Goal: Task Accomplishment & Management: Complete application form

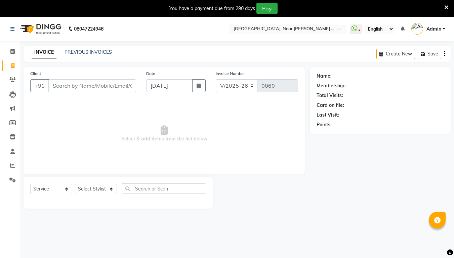
select select "5103"
select select "service"
click at [17, 51] on span at bounding box center [13, 52] width 12 height 8
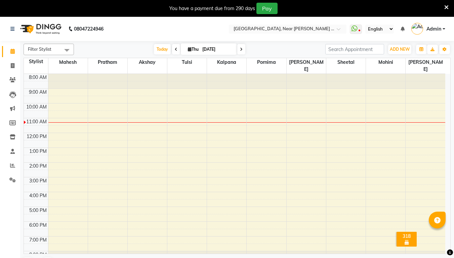
click at [62, 129] on div "8:00 AM 9:00 AM 10:00 AM 11:00 AM 12:00 PM 1:00 PM 2:00 PM 3:00 PM 4:00 PM 5:00…" at bounding box center [234, 170] width 421 height 192
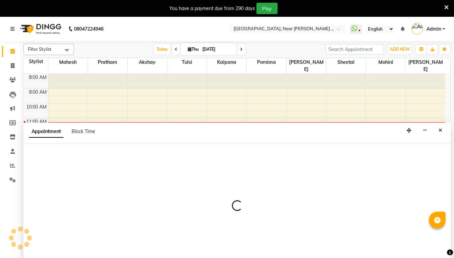
scroll to position [6, 0]
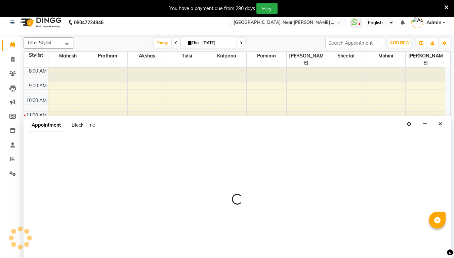
select select "32229"
select select "tentative"
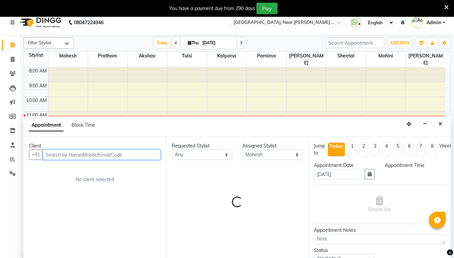
select select "720"
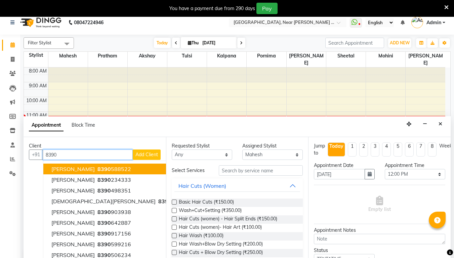
click at [45, 169] on button "[PERSON_NAME] 8390 588522" at bounding box center [121, 169] width 157 height 11
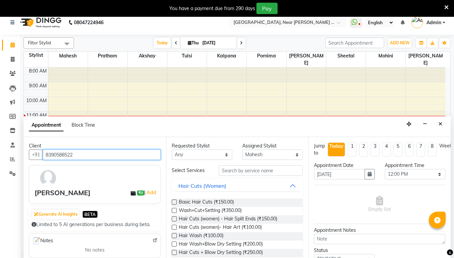
type input "8390588522"
drag, startPoint x: 175, startPoint y: 202, endPoint x: 225, endPoint y: 48, distance: 162.0
click at [225, 48] on span "[DATE]" at bounding box center [209, 42] width 56 height 11
click at [173, 200] on label at bounding box center [174, 201] width 5 height 5
click at [173, 200] on input "checkbox" at bounding box center [174, 202] width 4 height 4
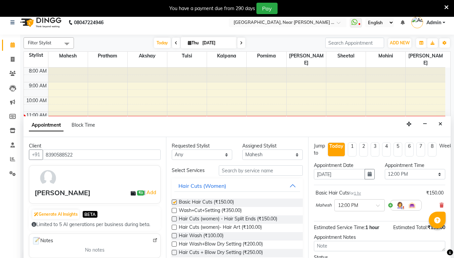
checkbox input "false"
click at [439, 205] on icon at bounding box center [441, 205] width 4 height 5
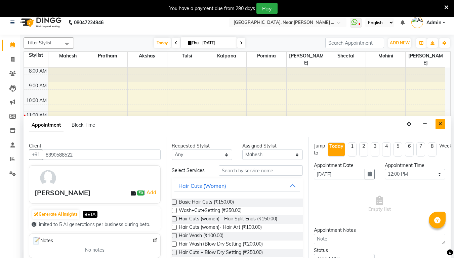
click at [441, 127] on button "Close" at bounding box center [440, 124] width 10 height 10
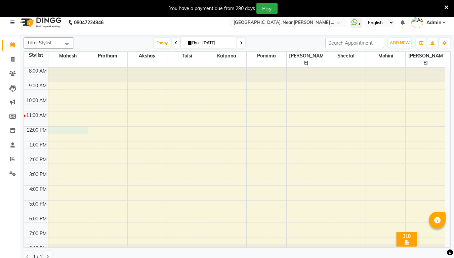
click at [65, 124] on div "8:00 AM 9:00 AM 10:00 AM 11:00 AM 12:00 PM 1:00 PM 2:00 PM 3:00 PM 4:00 PM 5:00…" at bounding box center [234, 164] width 421 height 192
select select "32229"
select select "tentative"
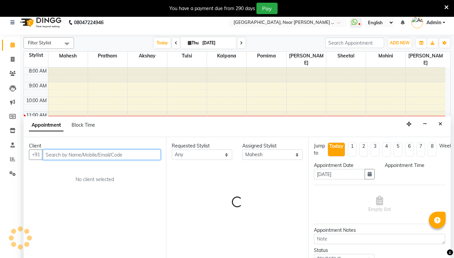
scroll to position [12, 0]
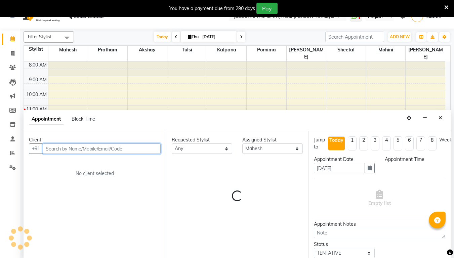
select select "720"
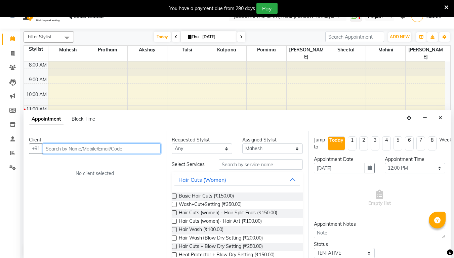
click at [73, 150] on input "text" at bounding box center [102, 148] width 118 height 10
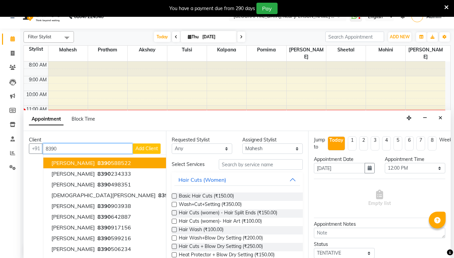
click at [73, 165] on span "[PERSON_NAME]" at bounding box center [72, 163] width 43 height 7
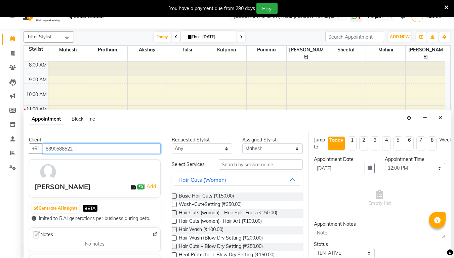
type input "8390588522"
click at [172, 195] on label at bounding box center [174, 195] width 5 height 5
click at [172, 195] on input "checkbox" at bounding box center [174, 196] width 4 height 4
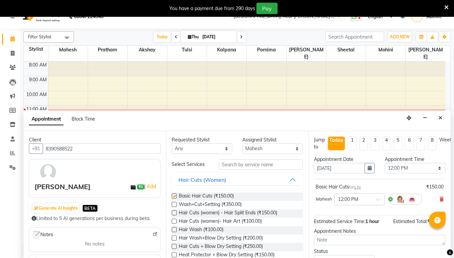
checkbox input "false"
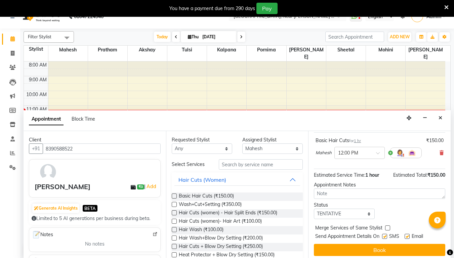
scroll to position [51, 0]
click at [365, 209] on select "Select TENTATIVE CONFIRM CHECK-IN UPCOMING" at bounding box center [344, 214] width 60 height 10
select select "confirm booking"
click at [314, 209] on select "Select TENTATIVE CONFIRM CHECK-IN UPCOMING" at bounding box center [344, 214] width 60 height 10
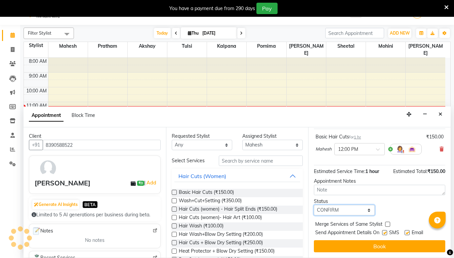
scroll to position [17, 0]
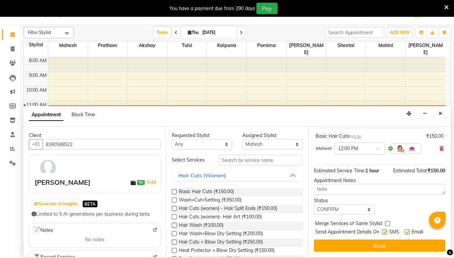
click at [387, 229] on label at bounding box center [384, 231] width 5 height 5
click at [386, 230] on input "checkbox" at bounding box center [384, 232] width 4 height 4
checkbox input "false"
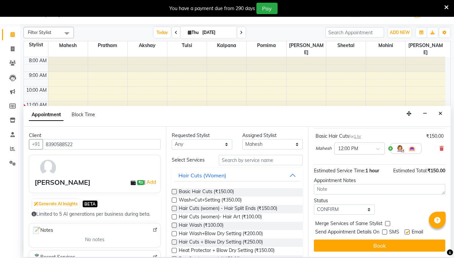
click at [406, 229] on label at bounding box center [406, 231] width 5 height 5
click at [406, 230] on input "checkbox" at bounding box center [406, 232] width 4 height 4
checkbox input "false"
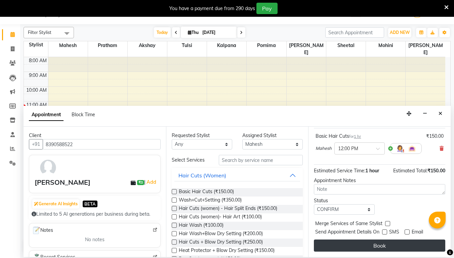
click at [409, 239] on button "Book" at bounding box center [379, 245] width 131 height 12
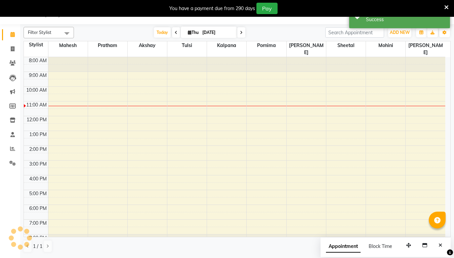
scroll to position [0, 0]
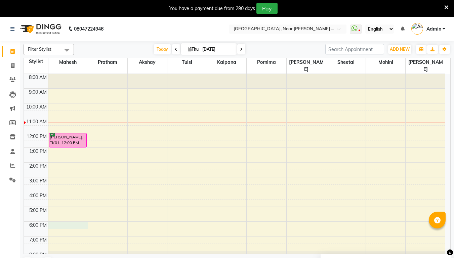
click at [49, 219] on div "8:00 AM 9:00 AM 10:00 AM 11:00 AM 12:00 PM 1:00 PM 2:00 PM 3:00 PM 4:00 PM 5:00…" at bounding box center [234, 170] width 421 height 192
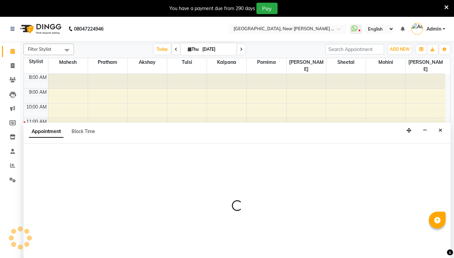
scroll to position [17, 0]
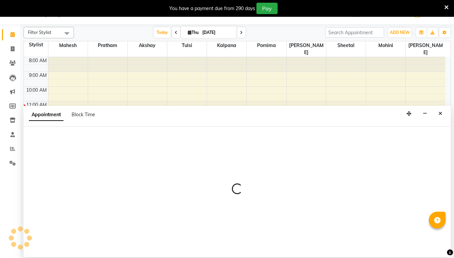
select select "32229"
select select "tentative"
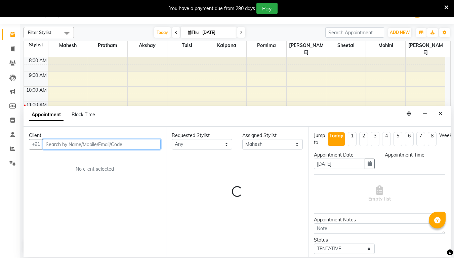
select select "1080"
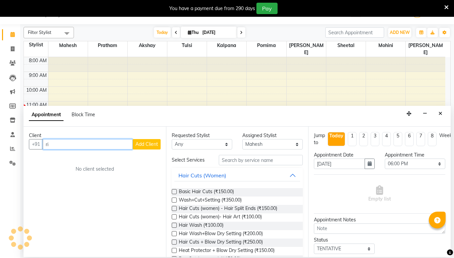
type input "r"
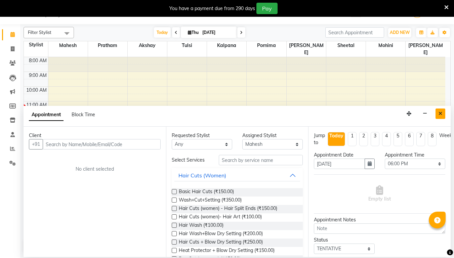
click at [444, 110] on button "Close" at bounding box center [440, 113] width 10 height 10
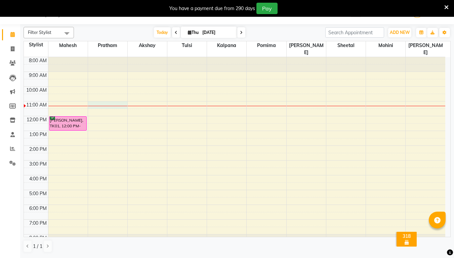
drag, startPoint x: 108, startPoint y: 98, endPoint x: 96, endPoint y: 98, distance: 12.8
click at [108, 98] on div "8:00 AM 9:00 AM 10:00 AM 11:00 AM 12:00 PM 1:00 PM 2:00 PM 3:00 PM 4:00 PM 5:00…" at bounding box center [234, 153] width 421 height 192
select select "32251"
select select "660"
select select "tentative"
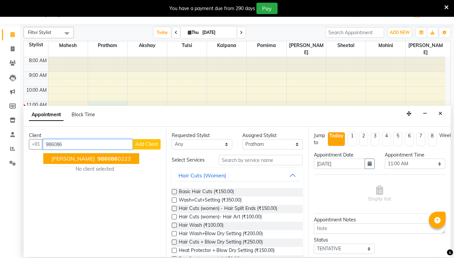
drag, startPoint x: 64, startPoint y: 153, endPoint x: 75, endPoint y: 175, distance: 24.2
click at [65, 153] on button "[PERSON_NAME] 986086 0222" at bounding box center [91, 158] width 96 height 11
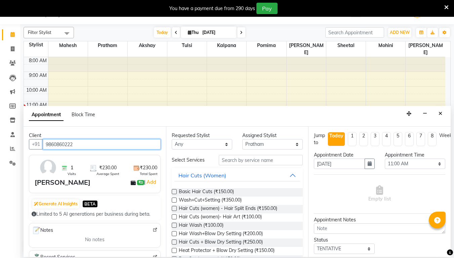
type input "9860860222"
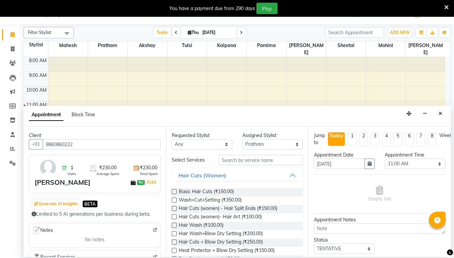
click at [174, 190] on label at bounding box center [174, 191] width 5 height 5
click at [174, 190] on input "checkbox" at bounding box center [174, 192] width 4 height 4
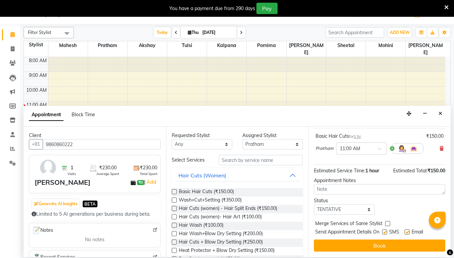
scroll to position [51, 0]
click at [176, 189] on label at bounding box center [174, 191] width 5 height 5
click at [176, 190] on input "checkbox" at bounding box center [174, 192] width 4 height 4
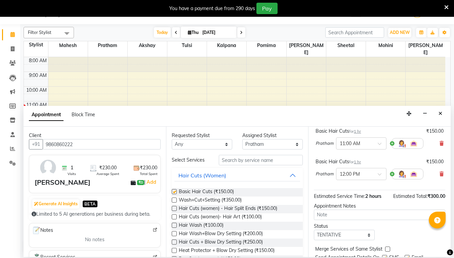
checkbox input "false"
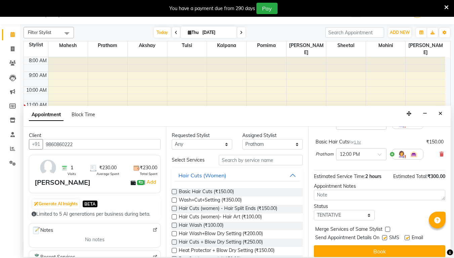
scroll to position [82, 0]
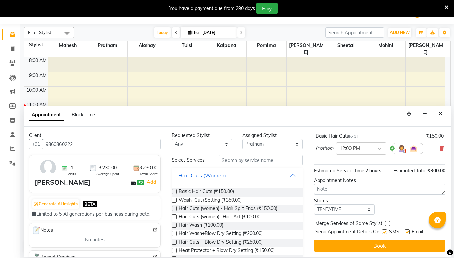
click at [374, 203] on div "Status Select TENTATIVE CONFIRM CHECK-IN UPCOMING" at bounding box center [344, 205] width 71 height 17
click at [363, 204] on select "Select TENTATIVE CONFIRM CHECK-IN UPCOMING" at bounding box center [344, 209] width 60 height 10
select select "confirm booking"
click at [314, 204] on select "Select TENTATIVE CONFIRM CHECK-IN UPCOMING" at bounding box center [344, 209] width 60 height 10
click at [386, 229] on label at bounding box center [384, 231] width 5 height 5
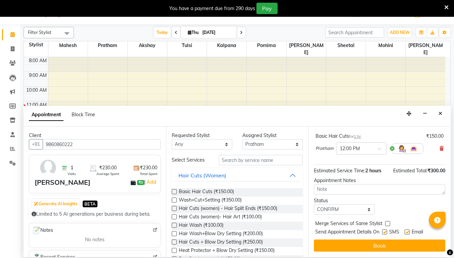
click at [386, 230] on input "checkbox" at bounding box center [384, 232] width 4 height 4
click at [386, 229] on label at bounding box center [384, 231] width 5 height 5
click at [386, 230] on input "checkbox" at bounding box center [384, 232] width 4 height 4
checkbox input "true"
click at [405, 229] on label at bounding box center [406, 231] width 5 height 5
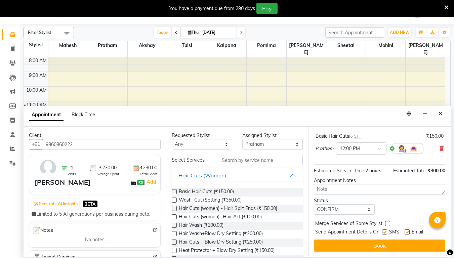
click at [405, 230] on input "checkbox" at bounding box center [406, 232] width 4 height 4
checkbox input "false"
click at [385, 229] on label at bounding box center [384, 231] width 5 height 5
click at [385, 230] on input "checkbox" at bounding box center [384, 232] width 4 height 4
checkbox input "false"
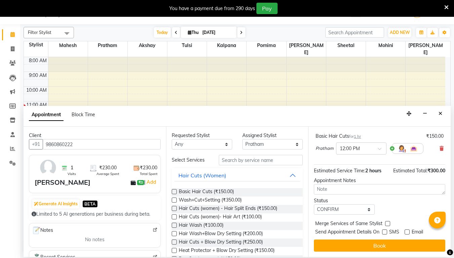
click at [400, 239] on button "Book" at bounding box center [379, 245] width 131 height 12
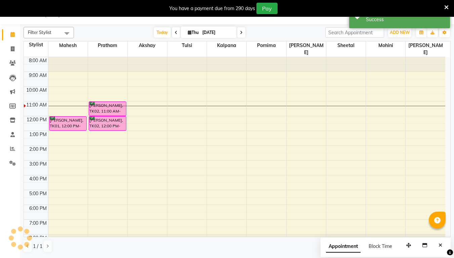
scroll to position [0, 0]
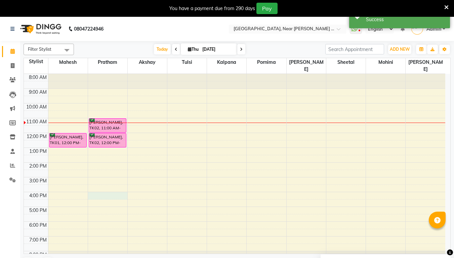
click at [113, 187] on div "8:00 AM 9:00 AM 10:00 AM 11:00 AM 12:00 PM 1:00 PM 2:00 PM 3:00 PM 4:00 PM 5:00…" at bounding box center [234, 170] width 421 height 192
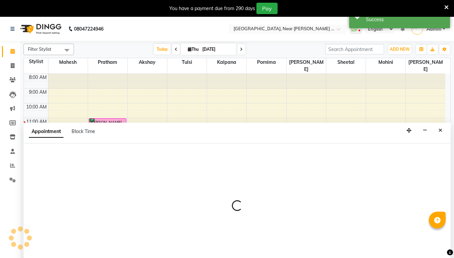
scroll to position [17, 0]
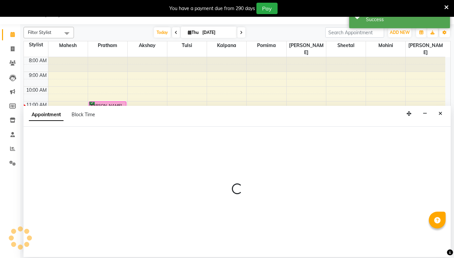
select select "32251"
select select "960"
select select "tentative"
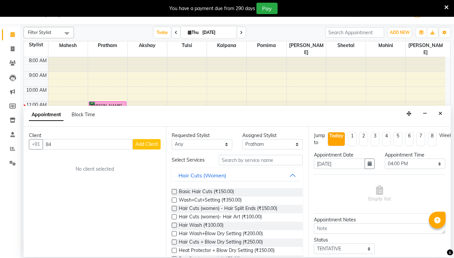
type input "8"
click at [440, 114] on icon "Close" at bounding box center [440, 113] width 4 height 5
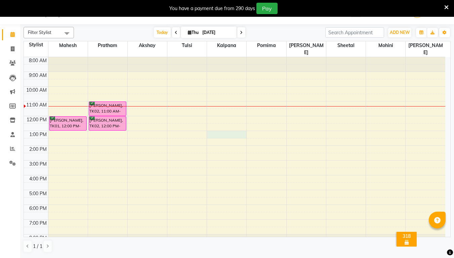
click at [218, 130] on div "8:00 AM 9:00 AM 10:00 AM 11:00 AM 12:00 PM 1:00 PM 2:00 PM 3:00 PM 4:00 PM 5:00…" at bounding box center [234, 153] width 421 height 192
select select "32245"
select select "780"
select select "tentative"
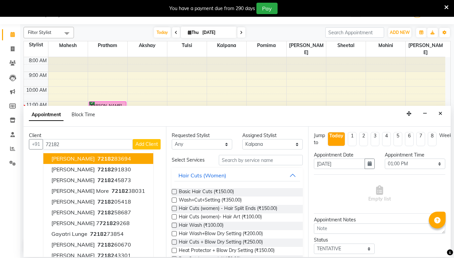
click at [135, 157] on button "[PERSON_NAME] 72182 83694" at bounding box center [98, 158] width 110 height 11
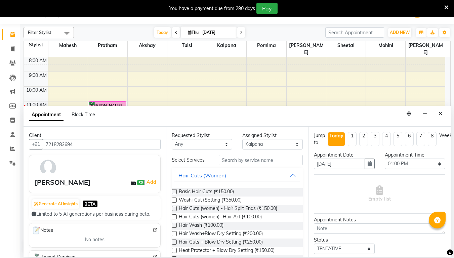
type input "7218283694"
click at [174, 189] on label at bounding box center [174, 191] width 5 height 5
click at [174, 190] on input "checkbox" at bounding box center [174, 192] width 4 height 4
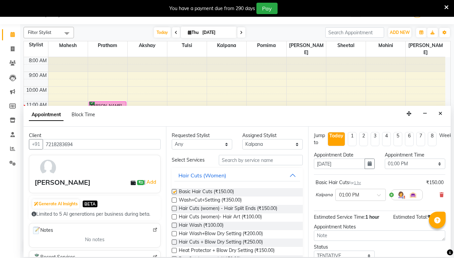
checkbox input "false"
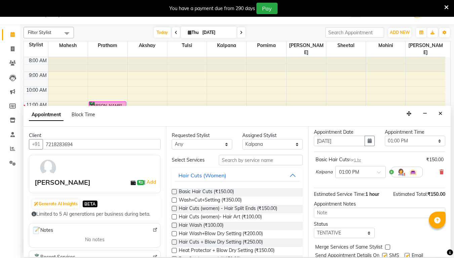
scroll to position [51, 0]
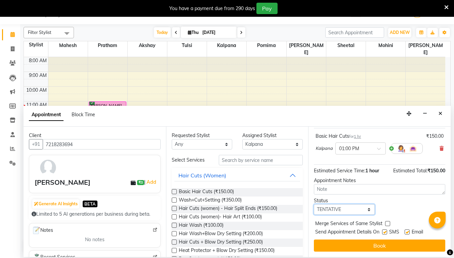
click at [370, 208] on select "Select TENTATIVE CONFIRM CHECK-IN UPCOMING" at bounding box center [344, 209] width 60 height 10
select select "confirm booking"
click at [314, 204] on select "Select TENTATIVE CONFIRM CHECK-IN UPCOMING" at bounding box center [344, 209] width 60 height 10
click at [383, 229] on label at bounding box center [384, 231] width 5 height 5
click at [383, 230] on input "checkbox" at bounding box center [384, 232] width 4 height 4
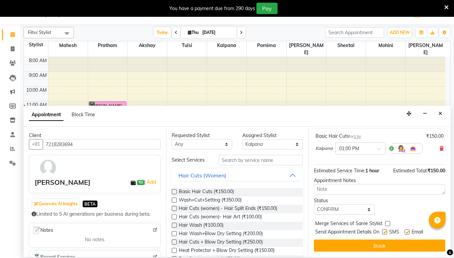
checkbox input "false"
click at [405, 229] on label at bounding box center [406, 231] width 5 height 5
click at [405, 230] on input "checkbox" at bounding box center [406, 232] width 4 height 4
checkbox input "false"
click at [403, 247] on div "Jump to [DATE] 1 2 3 4 5 6 7 8 Weeks Appointment Date [DATE] Appointment Time S…" at bounding box center [379, 192] width 142 height 130
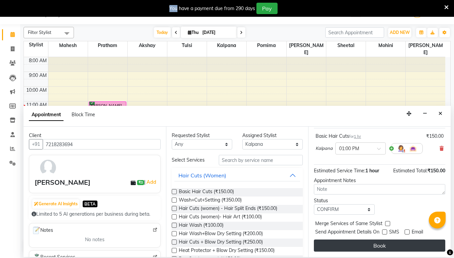
click at [403, 245] on div "Jump to [DATE] 1 2 3 4 5 6 7 8 Weeks Appointment Date [DATE] Appointment Time S…" at bounding box center [379, 192] width 142 height 130
click at [378, 239] on button "Book" at bounding box center [379, 245] width 131 height 12
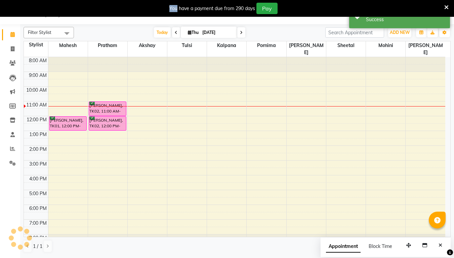
scroll to position [0, 0]
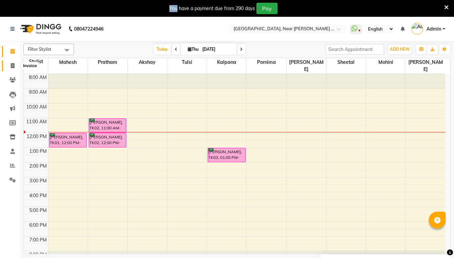
click at [13, 68] on span at bounding box center [13, 66] width 12 height 8
select select "service"
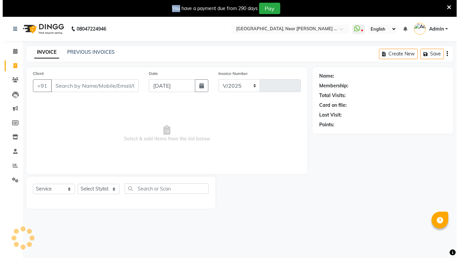
scroll to position [17, 0]
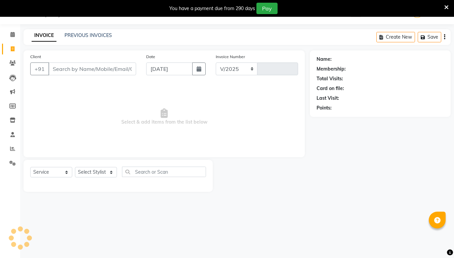
select select "5103"
type input "0060"
click at [56, 66] on input "Client" at bounding box center [92, 68] width 88 height 13
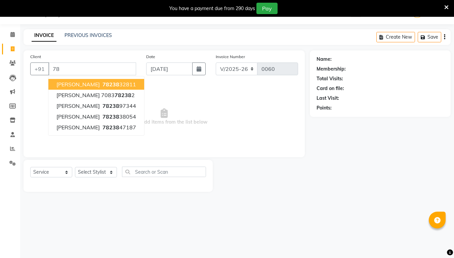
type input "7"
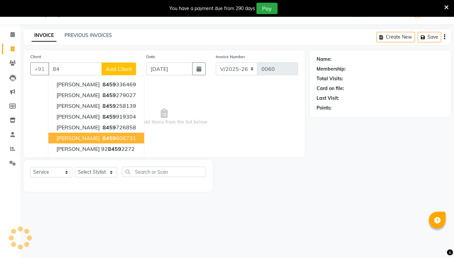
type input "8"
type input "7"
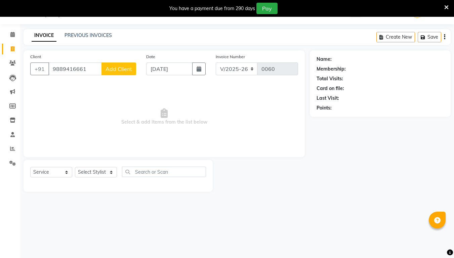
type input "9889416661"
click at [112, 74] on button "Add Client" at bounding box center [118, 68] width 35 height 13
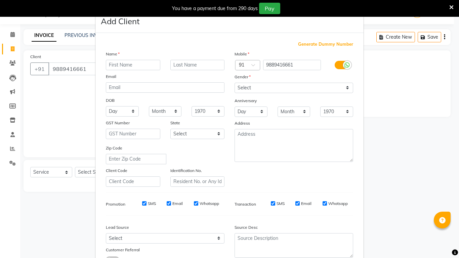
click at [113, 69] on input "text" at bounding box center [133, 65] width 54 height 10
type input "[PERSON_NAME]"
click at [185, 61] on input "text" at bounding box center [197, 65] width 54 height 10
type input "Agarwal"
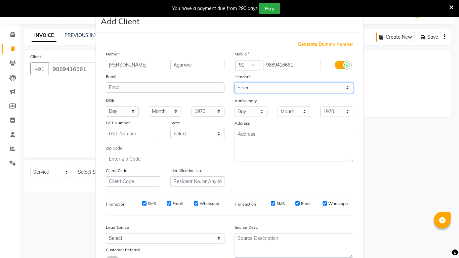
click at [341, 90] on select "Select [DEMOGRAPHIC_DATA] [DEMOGRAPHIC_DATA] Other Prefer Not To Say" at bounding box center [293, 88] width 119 height 10
select select "[DEMOGRAPHIC_DATA]"
click at [234, 83] on select "Select [DEMOGRAPHIC_DATA] [DEMOGRAPHIC_DATA] Other Prefer Not To Say" at bounding box center [293, 88] width 119 height 10
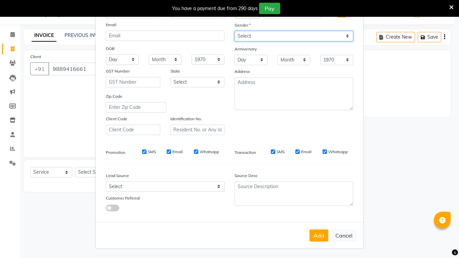
scroll to position [52, 0]
click at [317, 228] on div "Add Cancel" at bounding box center [229, 235] width 268 height 27
click at [316, 232] on button "Add" at bounding box center [318, 235] width 19 height 12
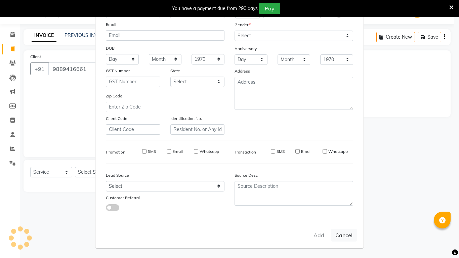
select select
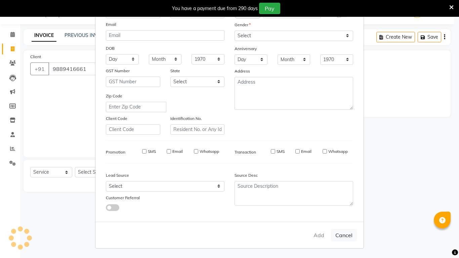
select select
checkbox input "false"
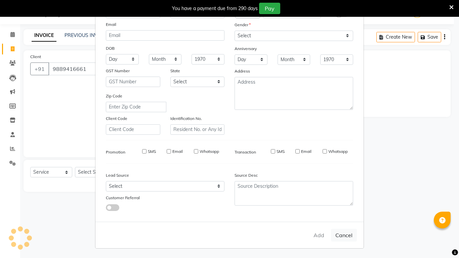
checkbox input "false"
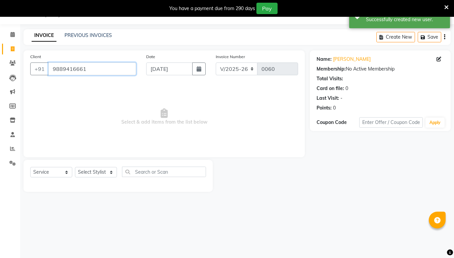
click at [115, 71] on input "9889416661" at bounding box center [92, 68] width 88 height 13
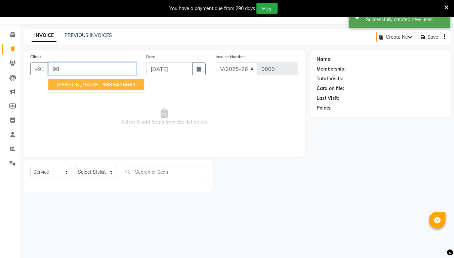
type input "9"
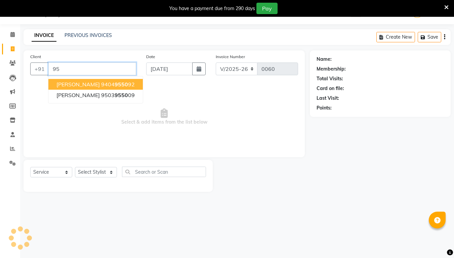
type input "9"
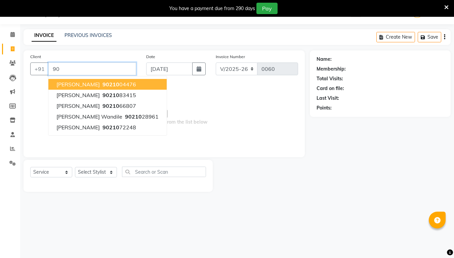
type input "9"
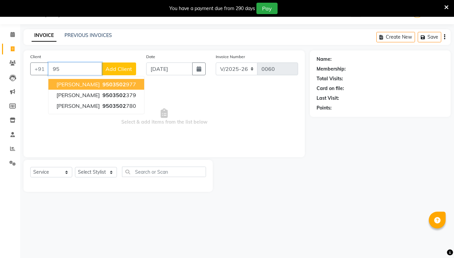
type input "9"
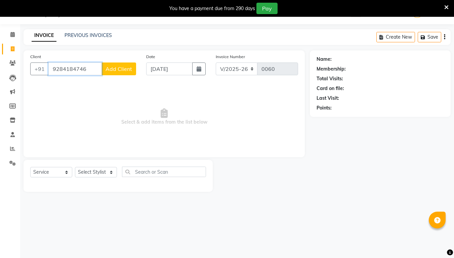
type input "9284184746"
click at [126, 74] on button "Add Client" at bounding box center [118, 68] width 35 height 13
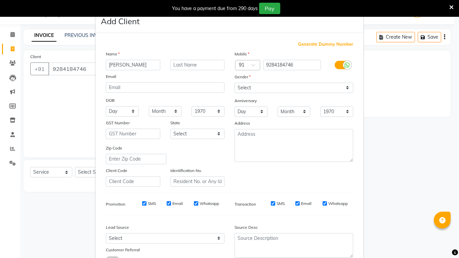
type input "[PERSON_NAME]"
click at [216, 67] on input "text" at bounding box center [197, 65] width 54 height 10
type input "[PERSON_NAME]"
click at [348, 90] on select "Select [DEMOGRAPHIC_DATA] [DEMOGRAPHIC_DATA] Other Prefer Not To Say" at bounding box center [293, 88] width 119 height 10
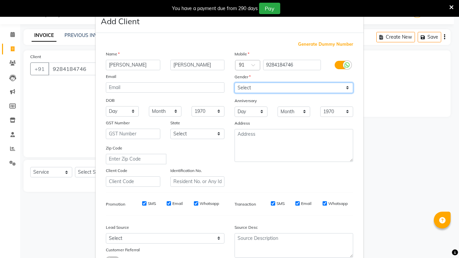
select select "[DEMOGRAPHIC_DATA]"
click at [234, 83] on select "Select [DEMOGRAPHIC_DATA] [DEMOGRAPHIC_DATA] Other Prefer Not To Say" at bounding box center [293, 88] width 119 height 10
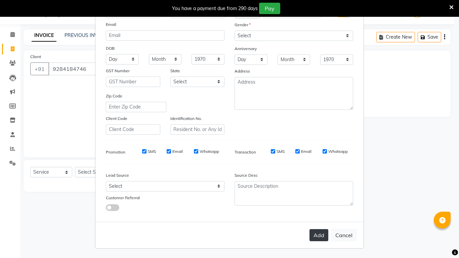
click at [320, 234] on button "Add" at bounding box center [318, 235] width 19 height 12
select select
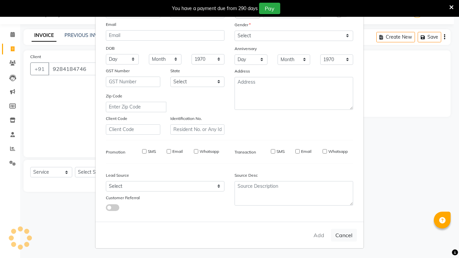
select select
checkbox input "false"
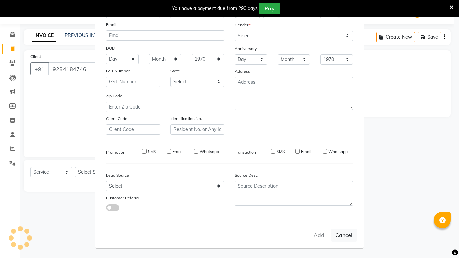
checkbox input "false"
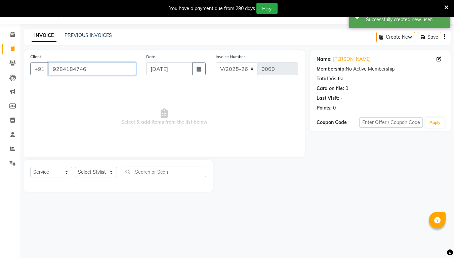
drag, startPoint x: 106, startPoint y: 65, endPoint x: 101, endPoint y: 86, distance: 21.6
click at [106, 67] on input "9284184746" at bounding box center [92, 68] width 88 height 13
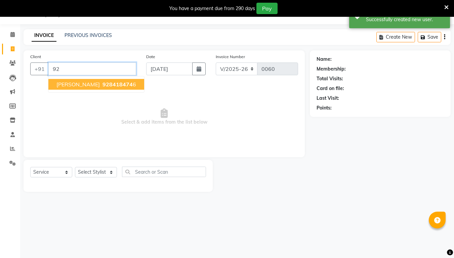
type input "9"
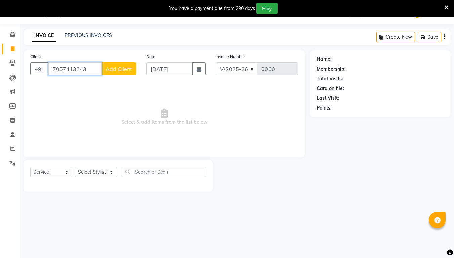
type input "7057413243"
click at [116, 74] on button "Add Client" at bounding box center [118, 68] width 35 height 13
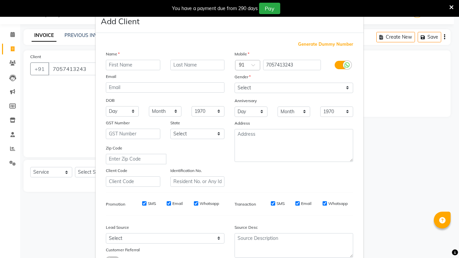
click at [113, 66] on input "text" at bounding box center [133, 65] width 54 height 10
type input "[PERSON_NAME]"
click at [180, 62] on input "text" at bounding box center [197, 65] width 54 height 10
type input "[PERSON_NAME]"
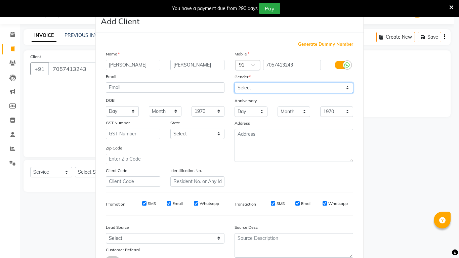
click at [348, 90] on select "Select [DEMOGRAPHIC_DATA] [DEMOGRAPHIC_DATA] Other Prefer Not To Say" at bounding box center [293, 88] width 119 height 10
select select "[DEMOGRAPHIC_DATA]"
click at [234, 83] on select "Select [DEMOGRAPHIC_DATA] [DEMOGRAPHIC_DATA] Other Prefer Not To Say" at bounding box center [293, 88] width 119 height 10
click at [332, 116] on div "Mobile Country Code × 91 7057413243 Gender Select [DEMOGRAPHIC_DATA] [DEMOGRAPH…" at bounding box center [293, 118] width 129 height 136
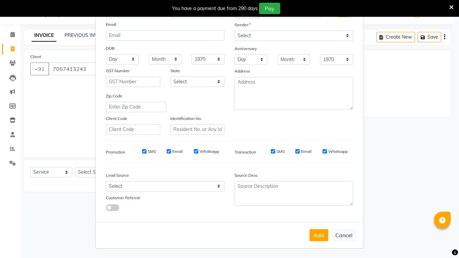
click at [323, 230] on button "Add" at bounding box center [318, 235] width 19 height 12
select select
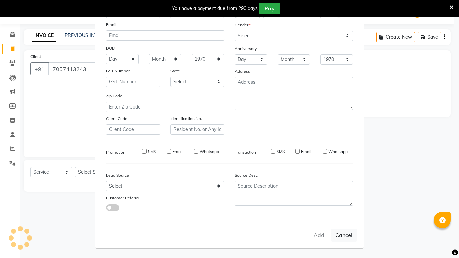
select select
checkbox input "false"
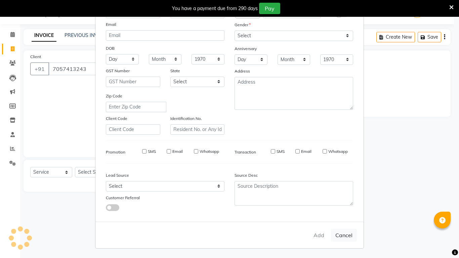
checkbox input "false"
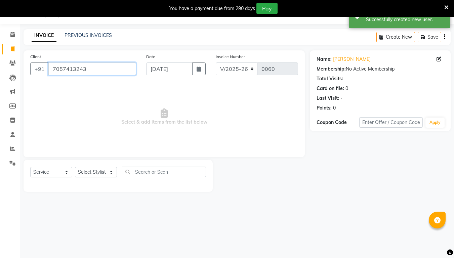
click at [115, 70] on input "7057413243" at bounding box center [92, 68] width 88 height 13
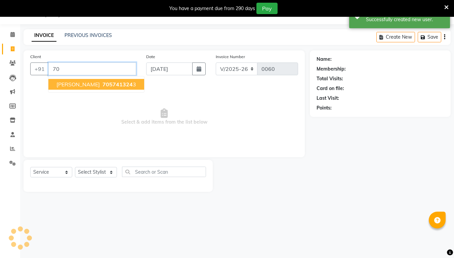
type input "7"
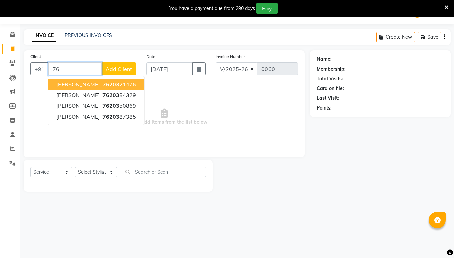
type input "7"
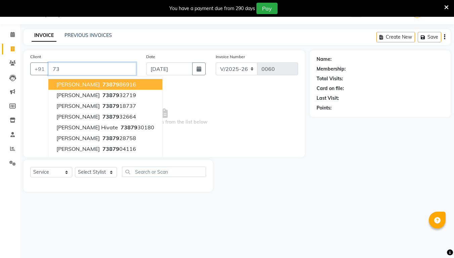
type input "7"
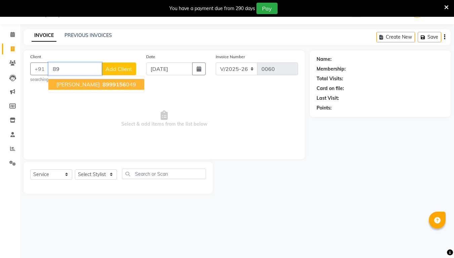
type input "8"
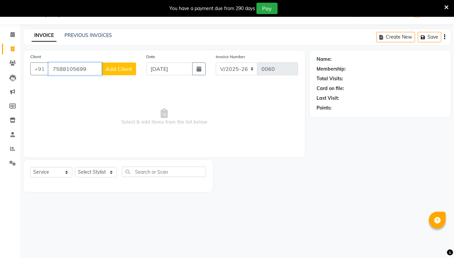
type input "7588105699"
click at [127, 67] on span "Add Client" at bounding box center [118, 68] width 27 height 7
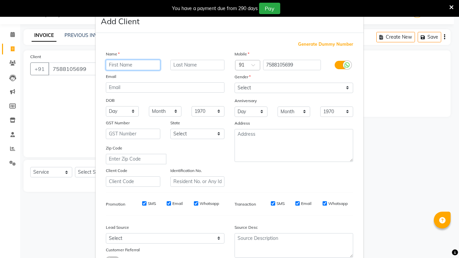
click at [119, 65] on input "text" at bounding box center [133, 65] width 54 height 10
type input "[PERSON_NAME]"
click at [188, 68] on input "text" at bounding box center [197, 65] width 54 height 10
type input "Darke"
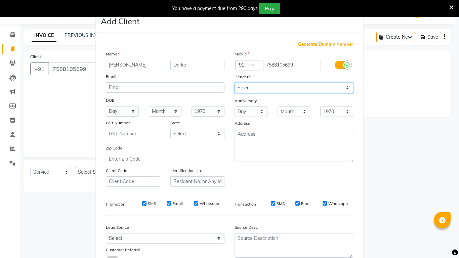
click at [348, 88] on select "Select [DEMOGRAPHIC_DATA] [DEMOGRAPHIC_DATA] Other Prefer Not To Say" at bounding box center [293, 88] width 119 height 10
drag, startPoint x: 348, startPoint y: 88, endPoint x: 243, endPoint y: 116, distance: 109.0
click at [243, 116] on select "Day 01 02 03 04 05 06 07 08 09 10 11 12 13 14 15 16 17 18 19 20 21 22 23 24 25 …" at bounding box center [250, 111] width 33 height 10
click at [341, 87] on select "Select [DEMOGRAPHIC_DATA] [DEMOGRAPHIC_DATA] Other Prefer Not To Say" at bounding box center [293, 88] width 119 height 10
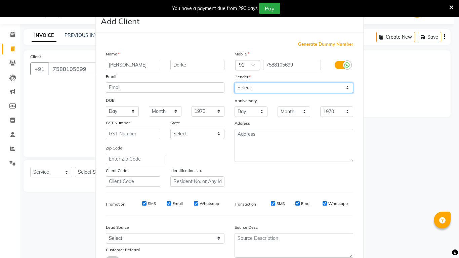
select select "[DEMOGRAPHIC_DATA]"
click at [234, 83] on select "Select [DEMOGRAPHIC_DATA] [DEMOGRAPHIC_DATA] Other Prefer Not To Say" at bounding box center [293, 88] width 119 height 10
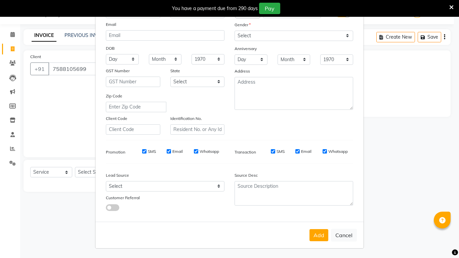
click at [316, 243] on div "Add Cancel" at bounding box center [229, 235] width 268 height 27
click at [317, 243] on div "Add Cancel" at bounding box center [229, 235] width 268 height 27
click at [316, 237] on button "Add" at bounding box center [318, 235] width 19 height 12
select select
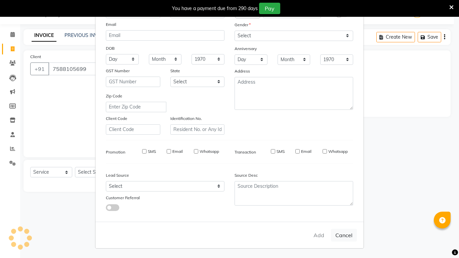
select select
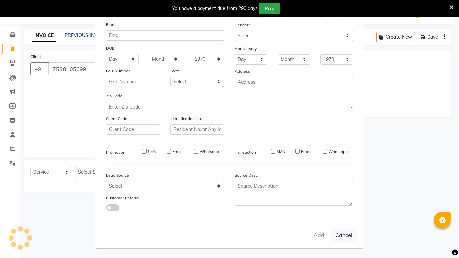
checkbox input "false"
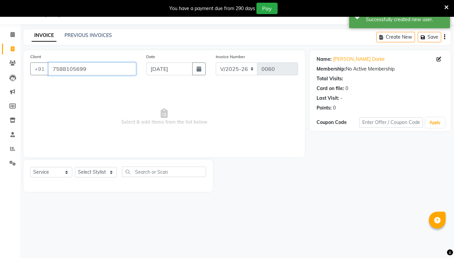
click at [93, 62] on input "7588105699" at bounding box center [92, 68] width 88 height 13
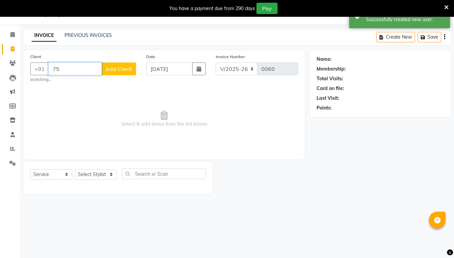
type input "7"
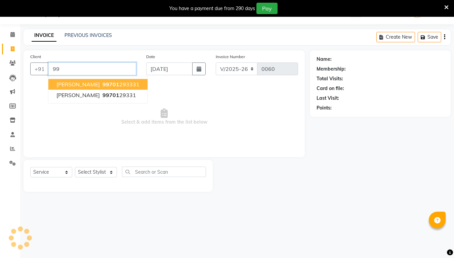
type input "9"
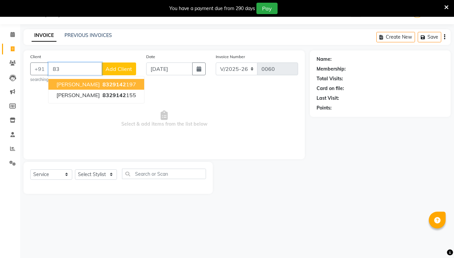
type input "8"
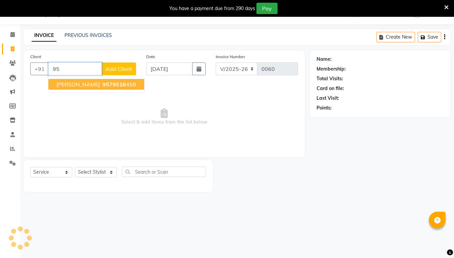
type input "9"
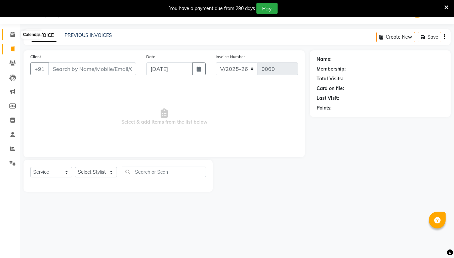
click at [14, 37] on icon at bounding box center [12, 34] width 4 height 5
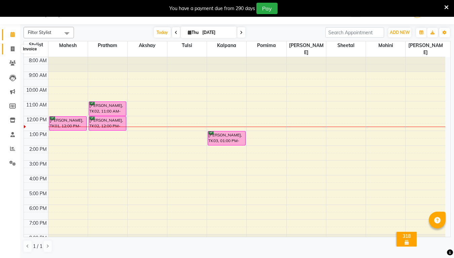
click at [12, 49] on icon at bounding box center [13, 48] width 4 height 5
select select "service"
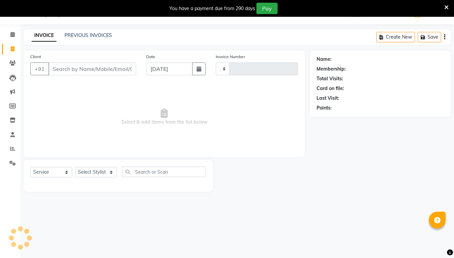
type input "0060"
select select "5103"
click at [87, 69] on input "Client" at bounding box center [92, 68] width 88 height 13
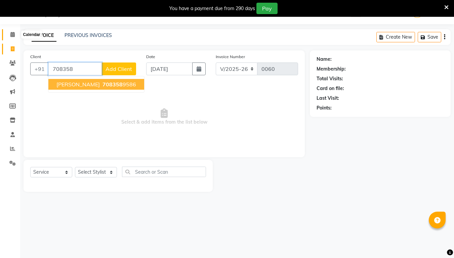
type input "708358"
click at [10, 37] on span at bounding box center [13, 35] width 12 height 8
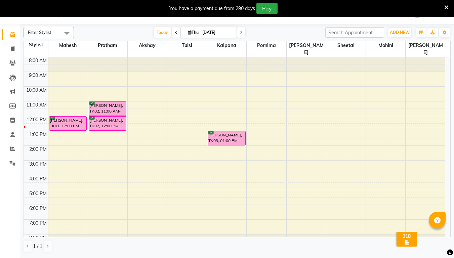
click at [92, 215] on div "8:00 AM 9:00 AM 10:00 AM 11:00 AM 12:00 PM 1:00 PM 2:00 PM 3:00 PM 4:00 PM 5:00…" at bounding box center [234, 153] width 421 height 192
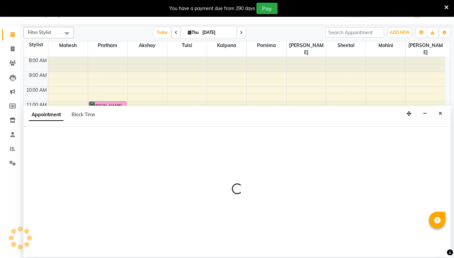
select select "32251"
select select "1140"
select select "tentative"
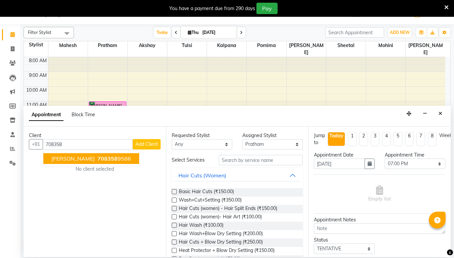
click at [74, 160] on span "[PERSON_NAME]" at bounding box center [72, 158] width 43 height 7
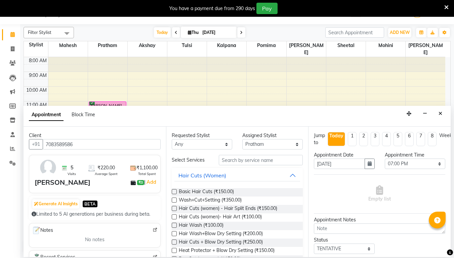
type input "7083589586"
click at [169, 191] on div "Requested Stylist Any Akshay Kalpana Mahesh [PERSON_NAME] Pornima [PERSON_NAME]…" at bounding box center [237, 192] width 142 height 130
click at [174, 191] on label at bounding box center [174, 191] width 5 height 5
click at [174, 191] on input "checkbox" at bounding box center [174, 192] width 4 height 4
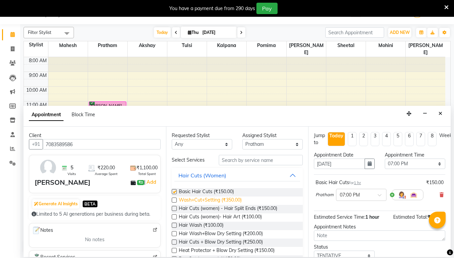
checkbox input "false"
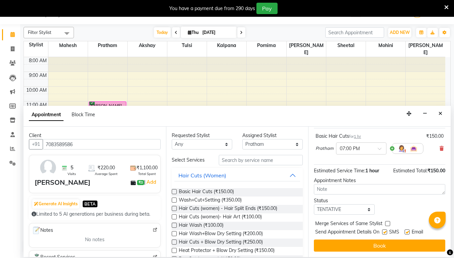
scroll to position [51, 0]
click at [364, 205] on select "Select TENTATIVE CONFIRM CHECK-IN UPCOMING" at bounding box center [344, 209] width 60 height 10
select select "confirm booking"
click at [314, 204] on select "Select TENTATIVE CONFIRM CHECK-IN UPCOMING" at bounding box center [344, 209] width 60 height 10
click at [384, 229] on label at bounding box center [384, 231] width 5 height 5
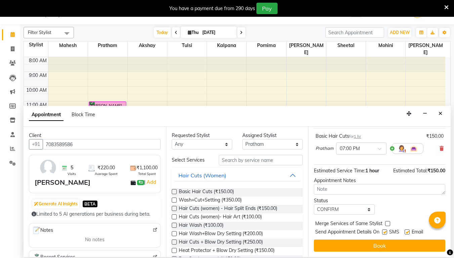
click at [384, 230] on input "checkbox" at bounding box center [384, 232] width 4 height 4
checkbox input "false"
click at [406, 229] on label at bounding box center [406, 231] width 5 height 5
click at [406, 230] on input "checkbox" at bounding box center [406, 232] width 4 height 4
checkbox input "false"
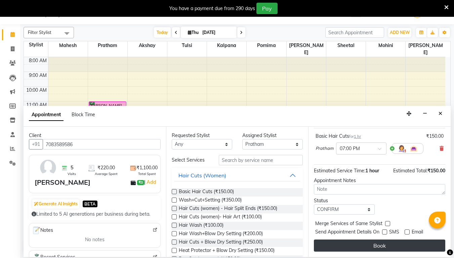
click at [412, 239] on button "Book" at bounding box center [379, 245] width 131 height 12
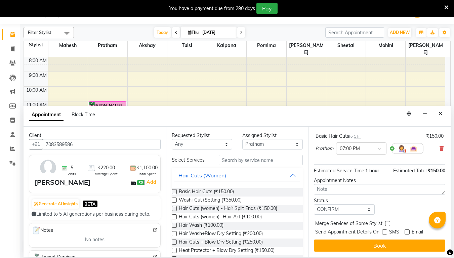
click at [412, 239] on div "Book" at bounding box center [379, 245] width 131 height 12
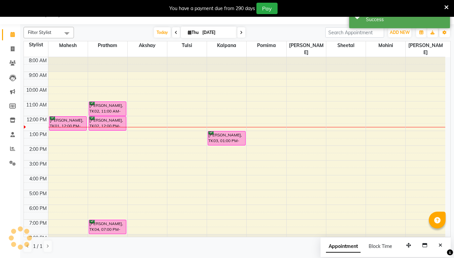
scroll to position [0, 0]
